Goal: Task Accomplishment & Management: Complete application form

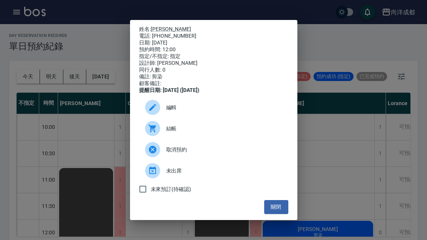
click at [165, 26] on p "姓名: 羅卿" at bounding box center [213, 29] width 149 height 7
click at [160, 26] on link "[PERSON_NAME]" at bounding box center [171, 29] width 40 height 6
click at [334, 160] on div "姓名: 羅卿 電話: 0926981597 日期: 2025/09/08 預約時間: 12:00 指定/不指定: 指定 設計師: Benny 同行人數: 0 …" at bounding box center [213, 120] width 427 height 240
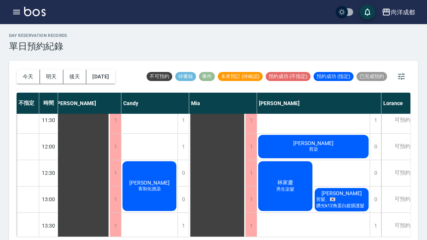
scroll to position [86, 5]
click at [285, 180] on span "林家慶" at bounding box center [285, 183] width 19 height 7
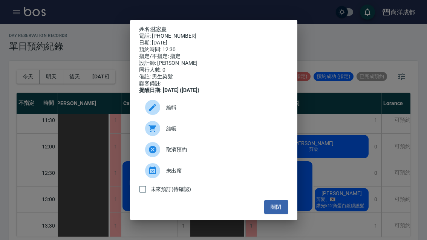
click at [167, 26] on link "林家慶" at bounding box center [159, 29] width 16 height 6
click at [355, 198] on div "姓名: 林家慶 電話: 0921119690 日期: 2025/09/08 預約時間: 12:30 指定/不指定: 指定 設計師: Benny 同行人數: 0…" at bounding box center [213, 120] width 427 height 240
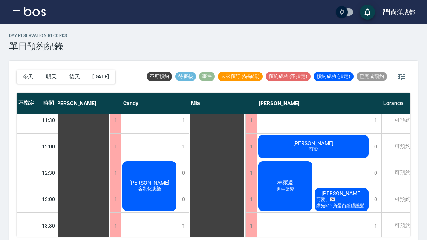
click at [342, 205] on span "剪髮、🇰🇷鑽光k12角蛋白鍍膜護髮" at bounding box center [342, 202] width 54 height 13
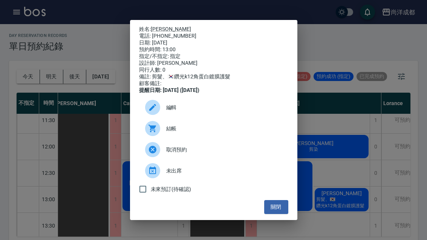
click at [164, 26] on link "陳佳琳" at bounding box center [171, 29] width 40 height 6
click at [367, 40] on div "姓名: 陳佳琳 電話: 0915200255 日期: 2025/09/08 預約時間: 13:00 指定/不指定: 指定 設計師: Benny 同行人數: 0…" at bounding box center [213, 120] width 427 height 240
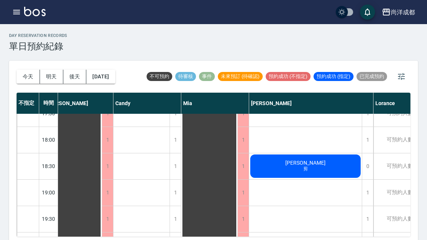
scroll to position [410, 12]
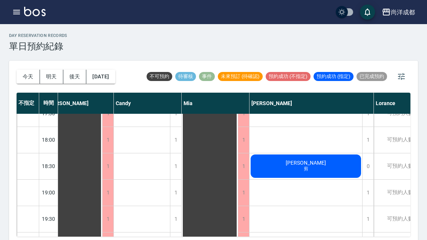
click at [322, 160] on div "陳敏嘉 剪" at bounding box center [306, 166] width 113 height 26
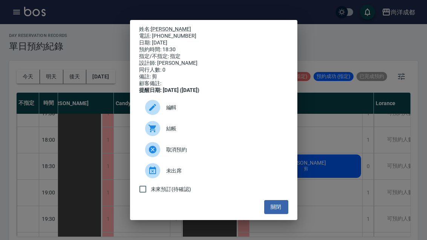
click at [330, 127] on div "姓名: 陳敏嘉 電話: 0937943607 日期: 2025/09/08 預約時間: 18:30 指定/不指定: 指定 設計師: Benny 同行人數: 0…" at bounding box center [213, 120] width 427 height 240
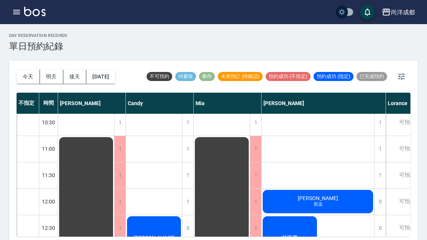
scroll to position [30, 0]
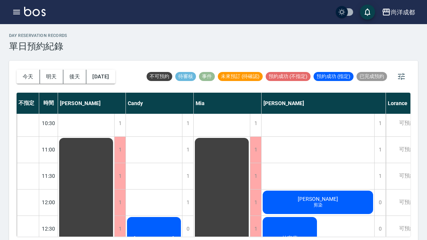
click at [341, 196] on div "羅卿 剪染" at bounding box center [318, 203] width 113 height 26
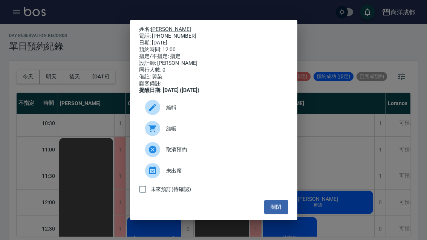
click at [279, 212] on button "關閉" at bounding box center [276, 207] width 24 height 14
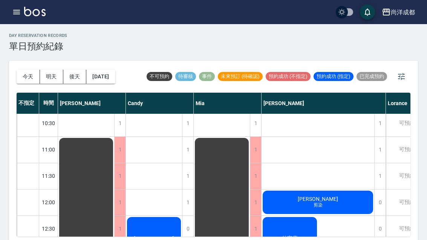
click at [30, 72] on button "今天" at bounding box center [28, 77] width 23 height 14
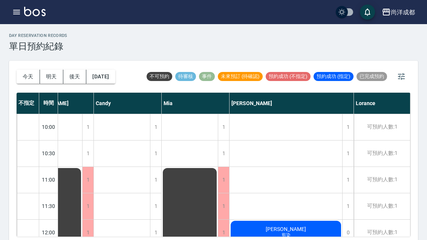
scroll to position [0, 32]
click at [25, 74] on button "今天" at bounding box center [28, 77] width 23 height 14
click at [33, 76] on button "今天" at bounding box center [28, 77] width 23 height 14
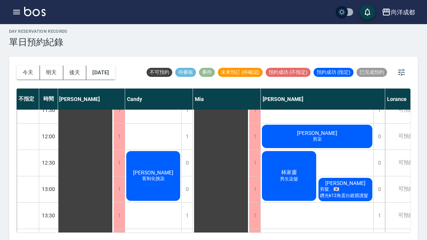
scroll to position [93, 1]
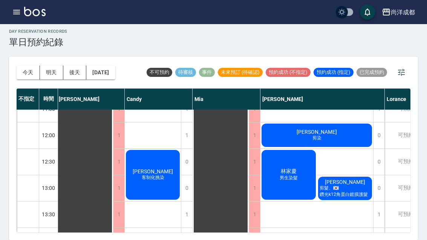
click at [31, 7] on img at bounding box center [34, 11] width 21 height 9
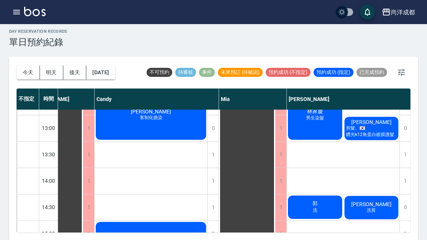
scroll to position [153, 32]
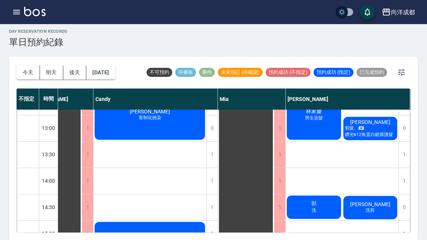
click at [184, 109] on div "俞心蕙 客制化挑染" at bounding box center [150, 115] width 113 height 52
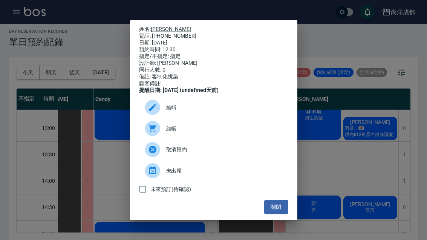
click at [277, 214] on button "關閉" at bounding box center [276, 207] width 24 height 14
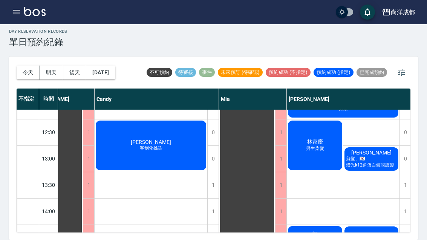
scroll to position [122, 31]
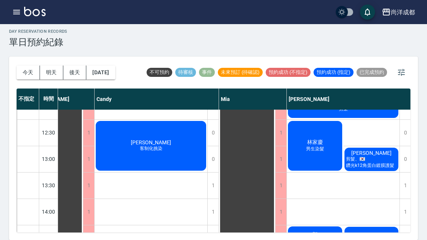
click at [373, 156] on span "剪髮、🇰🇷鑽光k12角蛋白鍍膜護髮" at bounding box center [371, 162] width 54 height 13
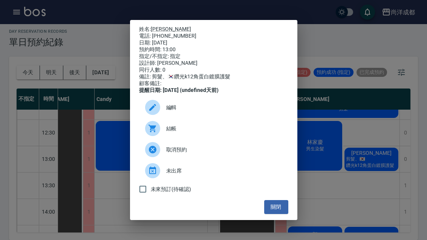
click at [279, 214] on button "關閉" at bounding box center [276, 207] width 24 height 14
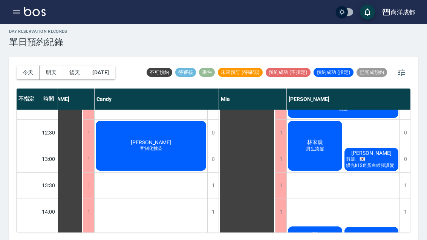
click at [279, 226] on div "1" at bounding box center [280, 239] width 11 height 26
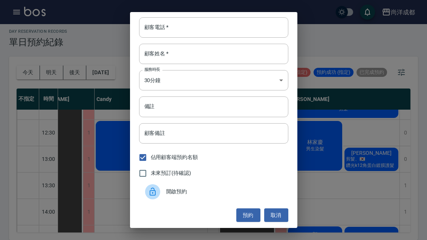
click at [332, 187] on div "顧客電話   * 顧客電話   * 顧客姓名   * 顧客姓名   * 服務時長 30分鐘 1 服務時長 備註 備註 顧客備註 顧客備註 佔用顧客端預約名額 …" at bounding box center [213, 120] width 427 height 240
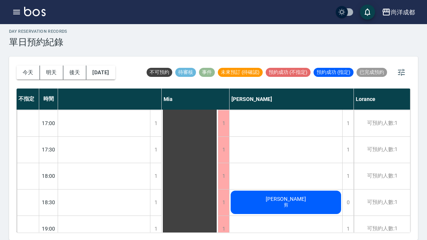
scroll to position [370, 89]
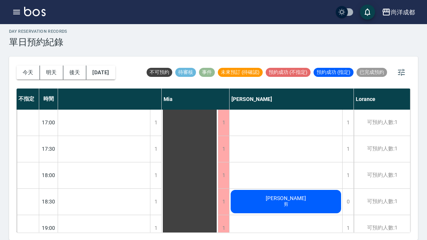
click at [387, 163] on div "可預約人數:1" at bounding box center [382, 176] width 56 height 26
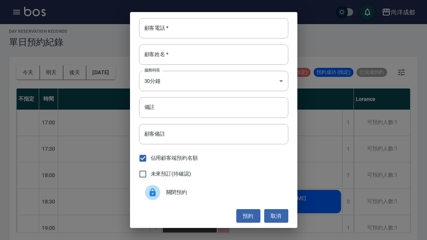
click at [237, 29] on input "顧客電話   *" at bounding box center [213, 28] width 149 height 20
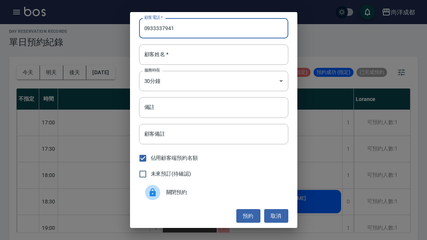
type input "0933337941"
click at [240, 54] on input "顧客姓名   *" at bounding box center [213, 55] width 149 height 20
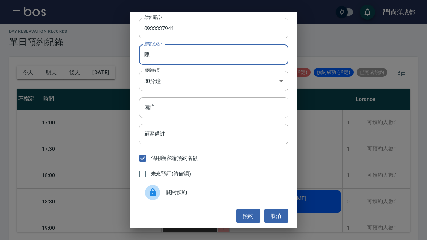
type input "陳"
click at [247, 103] on input "備註" at bounding box center [213, 107] width 149 height 20
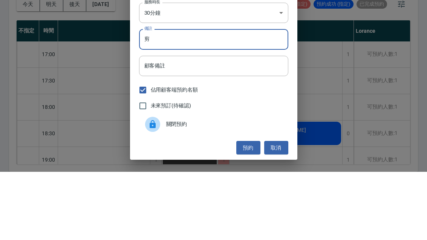
scroll to position [26, 0]
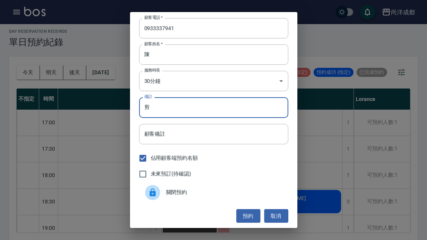
type input "剪"
click at [247, 218] on button "預約" at bounding box center [248, 216] width 24 height 14
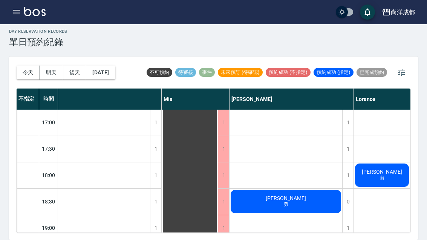
click at [384, 175] on span "剪" at bounding box center [383, 178] width 8 height 6
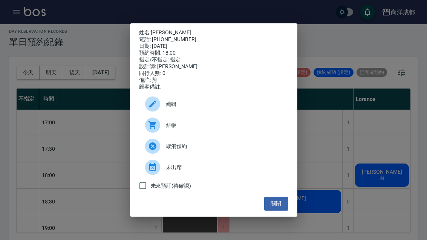
click at [161, 30] on link "[PERSON_NAME]" at bounding box center [171, 32] width 40 height 6
click at [276, 211] on button "關閉" at bounding box center [276, 204] width 24 height 14
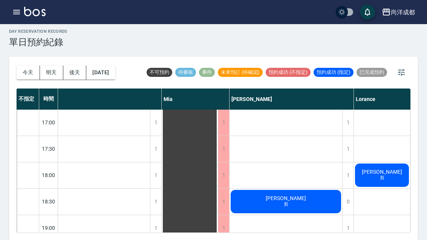
click at [25, 66] on button "今天" at bounding box center [28, 73] width 23 height 14
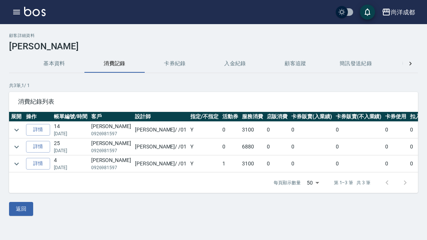
click at [39, 126] on link "詳情" at bounding box center [38, 130] width 24 height 12
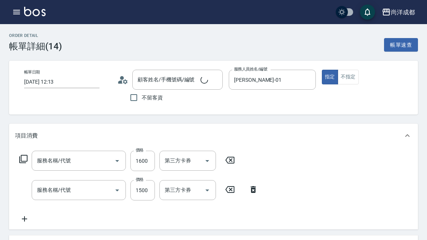
type input "2025/06/25 12:13"
type input "Benny-01"
type input "310"
type input "染髮(501)"
type input "剪髮(401)"
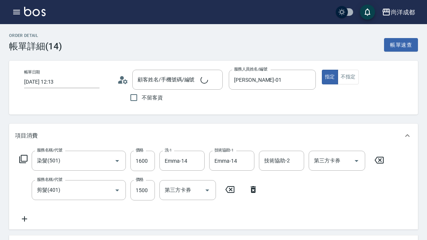
type input "羅卿/0926981597/null"
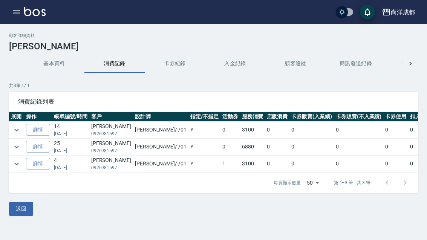
click at [37, 147] on link "詳情" at bounding box center [38, 147] width 24 height 12
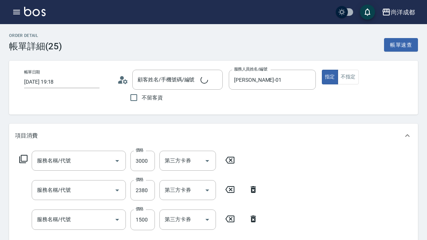
type input "2025/04/25 19:18"
type input "Benny-01"
type input "680"
type input "羅卿/0926981597/null"
type input "自備鍍膜(606)"
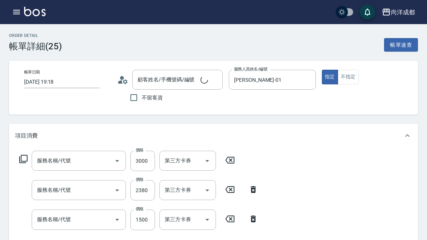
type input "染髮(501)"
type input "剪髮(401)"
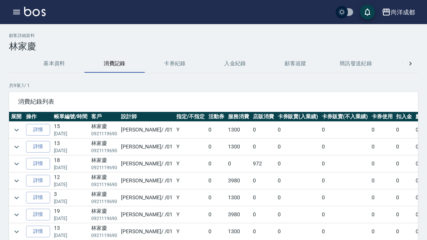
click at [39, 181] on link "詳情" at bounding box center [38, 181] width 24 height 12
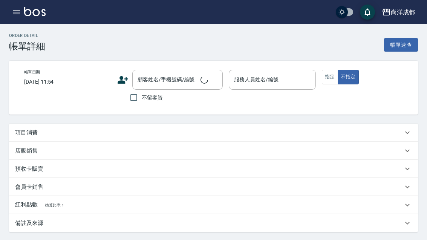
click at [194, 148] on div "店販銷售" at bounding box center [209, 151] width 388 height 8
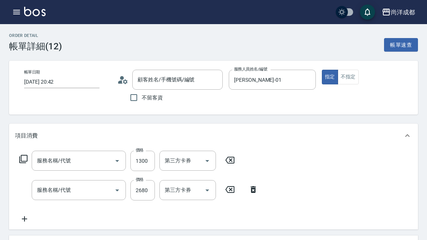
type input "2025/06/18 20:42"
type input "[PERSON_NAME]-01"
type input "林家慶/0921119690/"
type input "390"
type input "剪髮(401)"
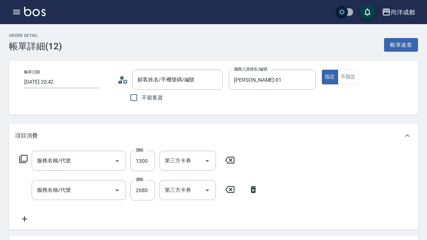
type input "染髮(501)"
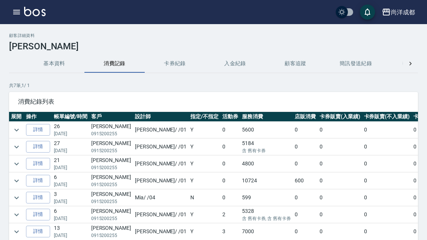
click at [43, 129] on link "詳情" at bounding box center [38, 130] width 24 height 12
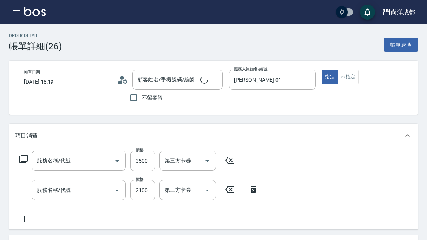
type input "2025/07/20 18:19"
type input "[PERSON_NAME]-01"
type input "210"
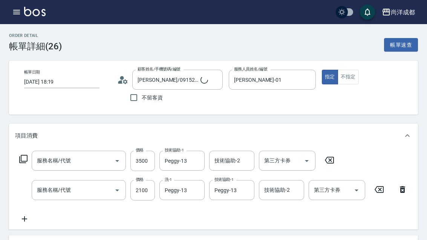
type input "陳佳琳/0915200255/"
type input "自備護髮(1000以上)(601)"
type input "染髮(501)"
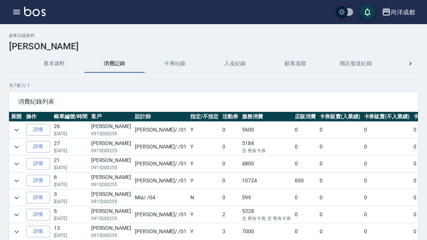
click at [39, 167] on link "詳情" at bounding box center [38, 164] width 24 height 12
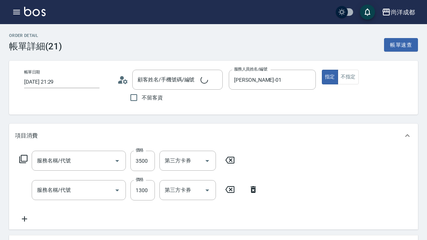
type input "2025/04/30 21:29"
type input "[PERSON_NAME]-01"
type input "130"
type input "自備鍍膜(606)"
type input "剪髮(401)"
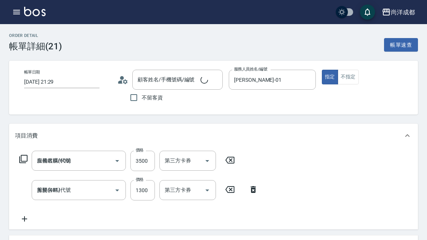
type input "陳佳琳/0915200255/"
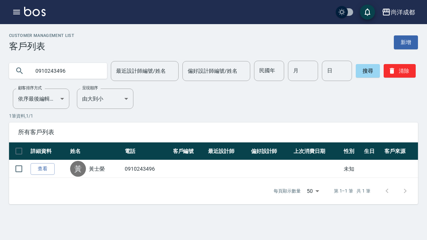
scroll to position [24, 0]
type input "0"
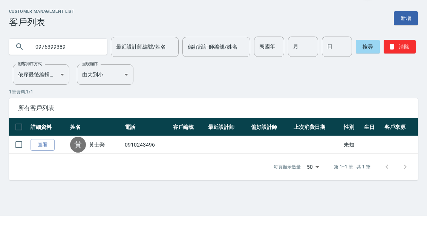
type input "0976399389"
click at [358, 64] on button "搜尋" at bounding box center [368, 71] width 24 height 14
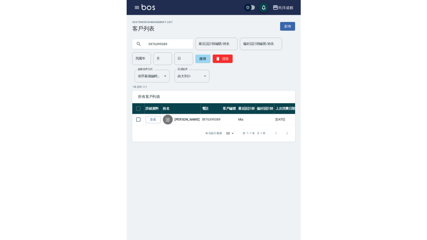
scroll to position [24, 0]
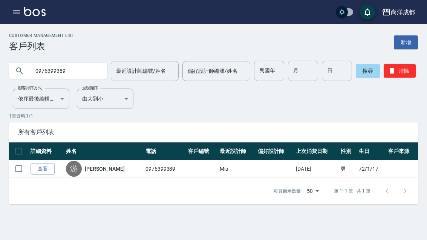
click at [226, 5] on div "尚洋成都 登出" at bounding box center [213, 12] width 427 height 24
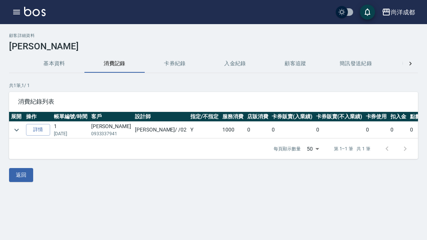
click at [42, 129] on link "詳情" at bounding box center [38, 130] width 24 height 12
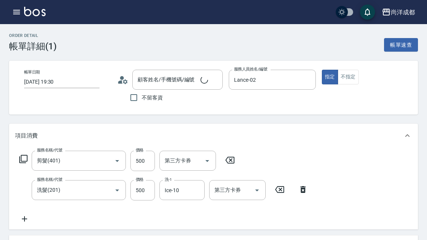
type input "[DATE] 19:30"
type input "Lance-02"
type input "100"
type input "[PERSON_NAME]/0933337941/null"
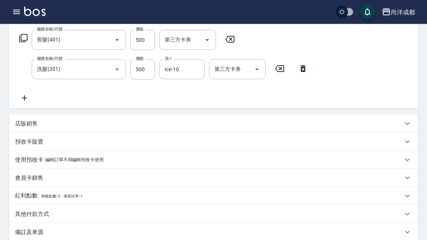
scroll to position [122, 0]
